Goal: Task Accomplishment & Management: Manage account settings

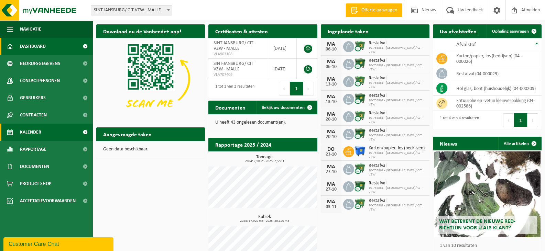
drag, startPoint x: 40, startPoint y: 125, endPoint x: 41, endPoint y: 130, distance: 4.2
click at [40, 125] on span "Kalender" at bounding box center [30, 132] width 21 height 17
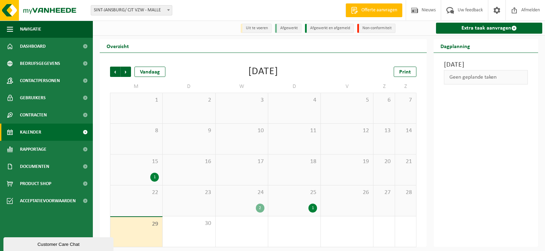
scroll to position [3, 0]
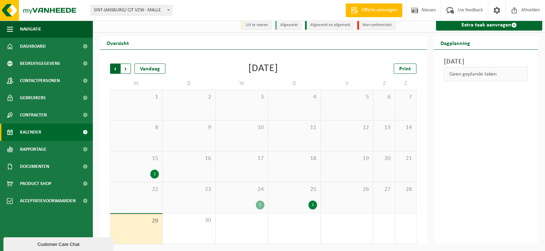
click at [126, 69] on span "Volgende" at bounding box center [126, 69] width 10 height 10
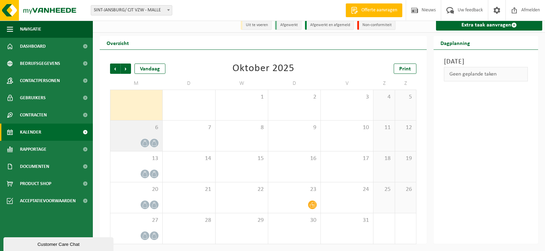
click at [146, 141] on icon at bounding box center [145, 143] width 6 height 6
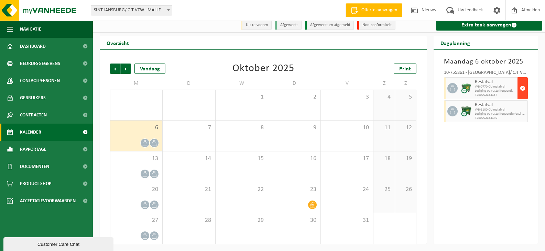
click at [521, 88] on span "button" at bounding box center [523, 88] width 6 height 14
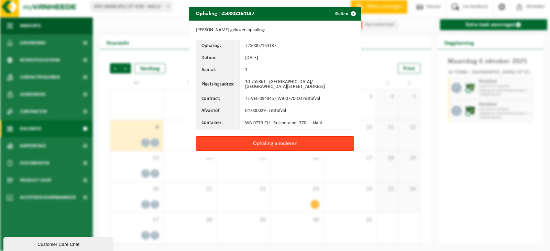
click at [281, 146] on button "Ophaling annuleren" at bounding box center [275, 143] width 158 height 14
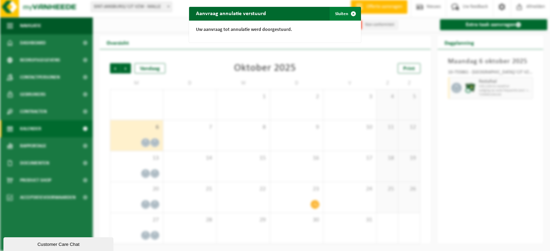
click at [351, 11] on span "button" at bounding box center [354, 14] width 14 height 14
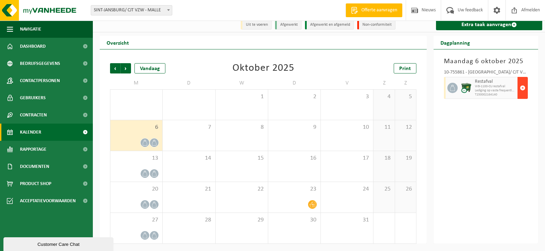
click at [524, 88] on span "button" at bounding box center [523, 88] width 6 height 14
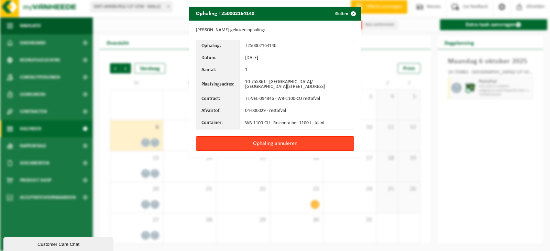
click at [289, 144] on button "Ophaling annuleren" at bounding box center [275, 143] width 158 height 14
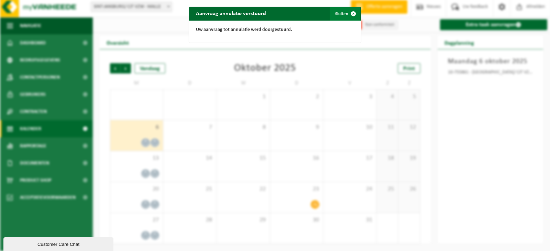
click at [347, 12] on span "button" at bounding box center [354, 14] width 14 height 14
